Goal: Information Seeking & Learning: Learn about a topic

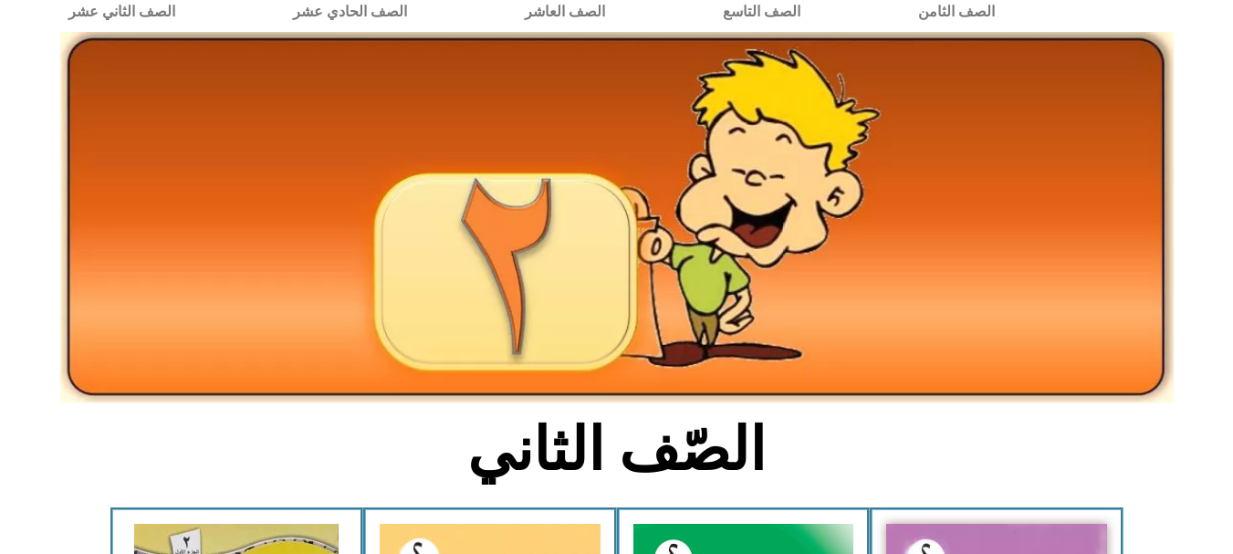
scroll to position [75, 0]
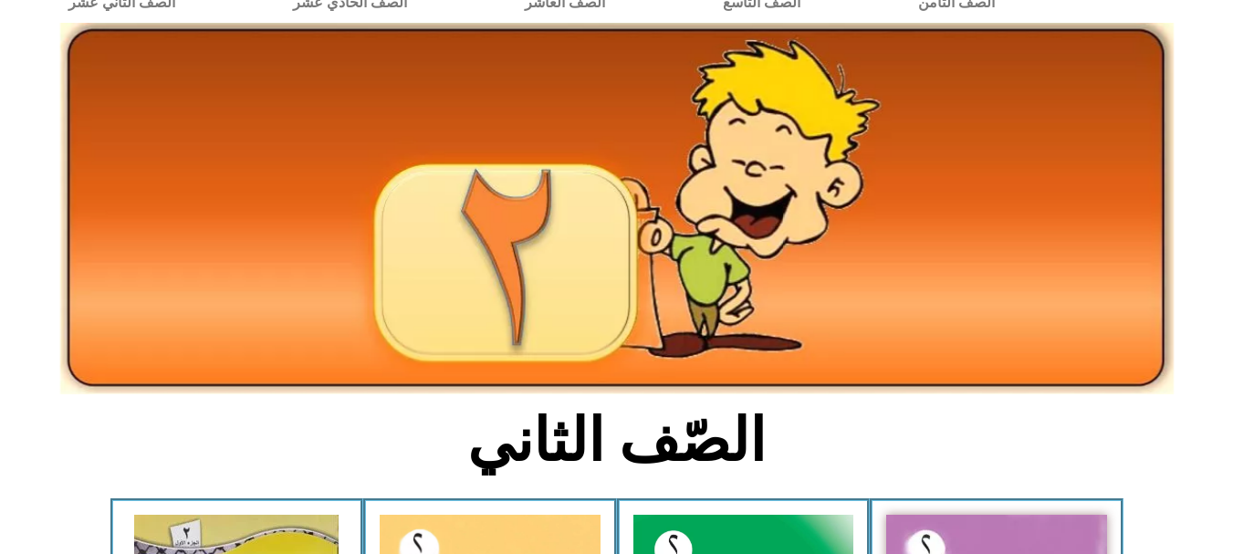
drag, startPoint x: 1237, startPoint y: 125, endPoint x: 1246, endPoint y: 169, distance: 44.6
click at [1232, 159] on html "الصفحة الرئيسية الصف الأول الصف الثاني الصف الثالث الصف الرابع الصف الخامس الصف…" at bounding box center [616, 563] width 1233 height 1264
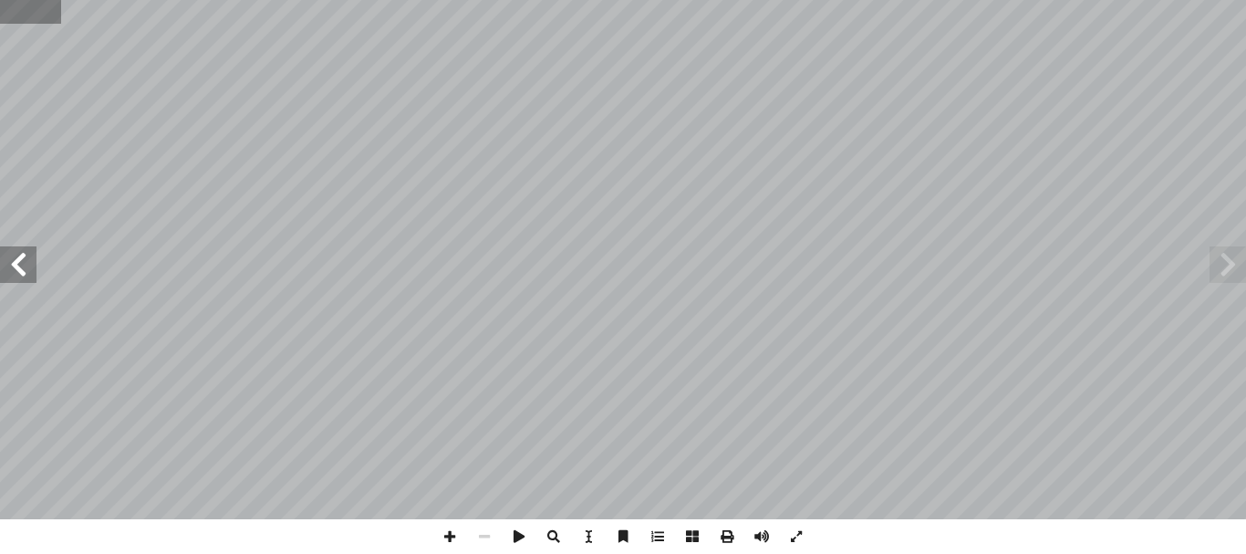
click at [21, 19] on input "text" at bounding box center [30, 12] width 61 height 24
type input "**"
click at [456, 535] on span at bounding box center [450, 536] width 35 height 35
